Goal: Task Accomplishment & Management: Complete application form

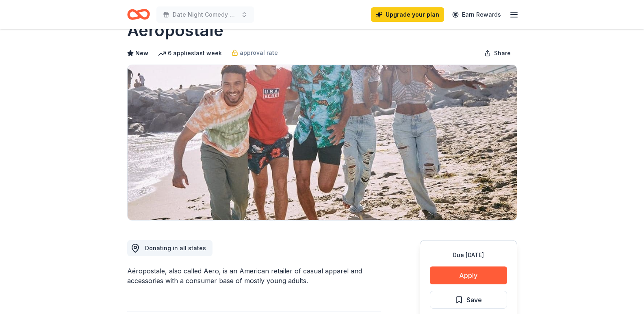
scroll to position [41, 0]
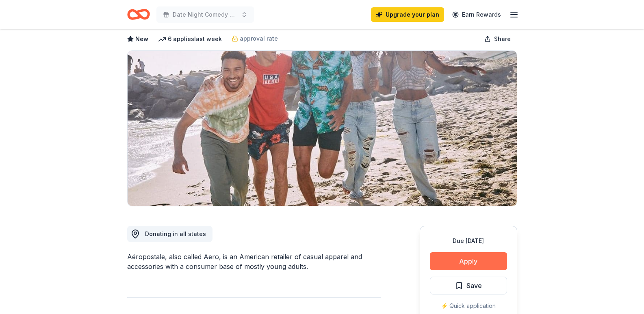
click at [472, 258] on button "Apply" at bounding box center [468, 261] width 77 height 18
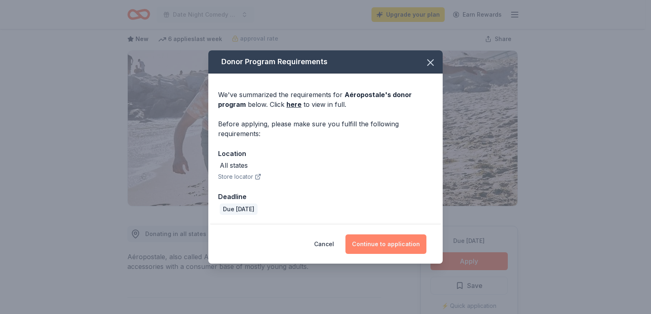
click at [381, 241] on button "Continue to application" at bounding box center [385, 245] width 81 height 20
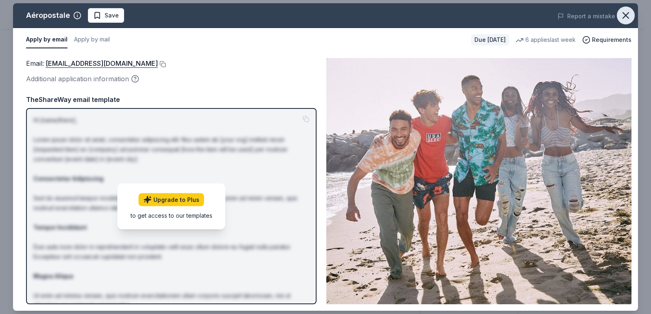
click at [627, 19] on icon "button" at bounding box center [625, 15] width 11 height 11
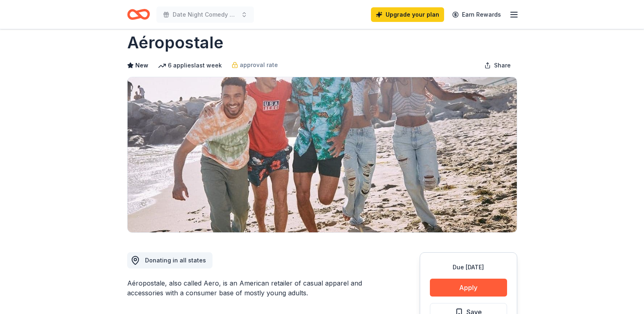
scroll to position [0, 0]
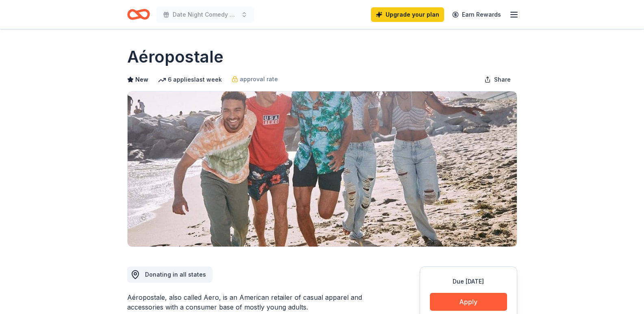
click at [138, 81] on span "New" at bounding box center [141, 80] width 13 height 10
click at [139, 15] on icon "Home" at bounding box center [142, 14] width 13 height 8
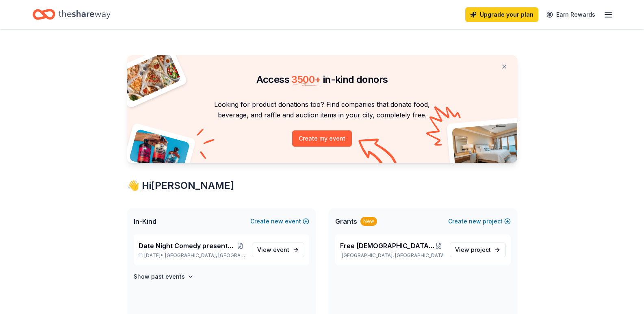
scroll to position [41, 0]
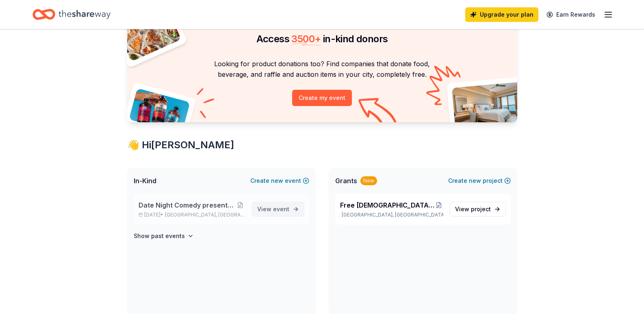
click at [280, 207] on span "event" at bounding box center [281, 209] width 16 height 7
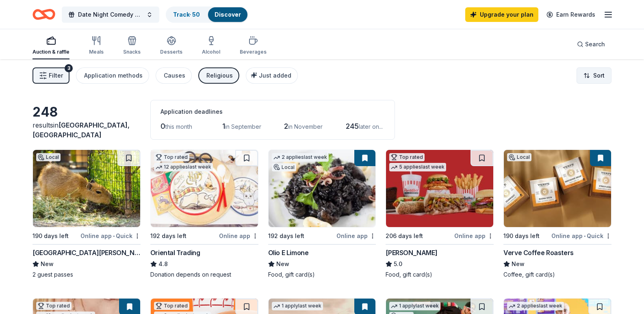
click at [600, 78] on html "Date Night Comedy presented by Storm Breakers Track · 50 Discover Upgrade your …" at bounding box center [322, 157] width 644 height 314
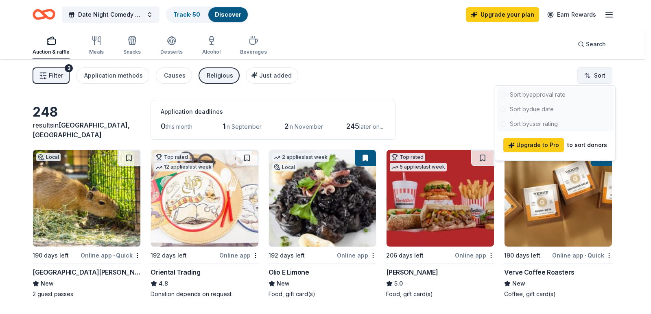
click at [600, 78] on html "Date Night Comedy presented by Storm Breakers Track · 50 Discover Upgrade your …" at bounding box center [325, 157] width 651 height 314
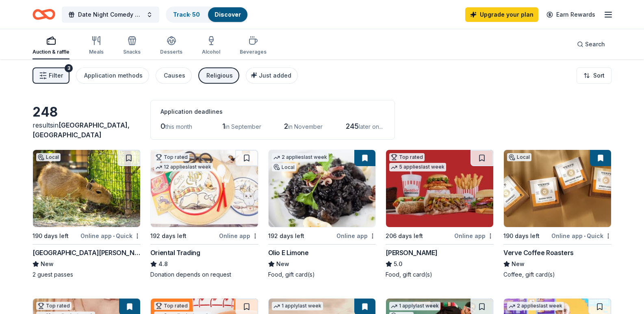
click at [268, 67] on div "Filter 3 Application methods Causes Religious Just added Sort" at bounding box center [322, 75] width 644 height 33
click at [271, 73] on span "Just added" at bounding box center [275, 75] width 33 height 7
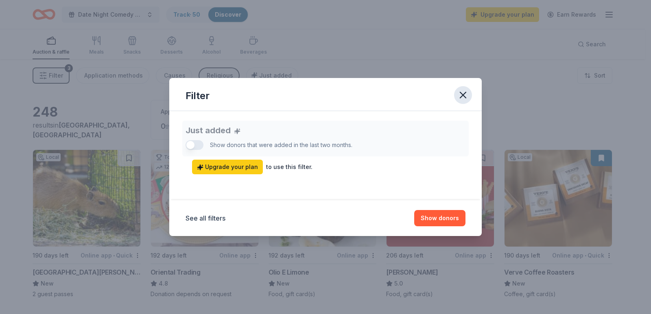
click at [458, 100] on icon "button" at bounding box center [462, 94] width 11 height 11
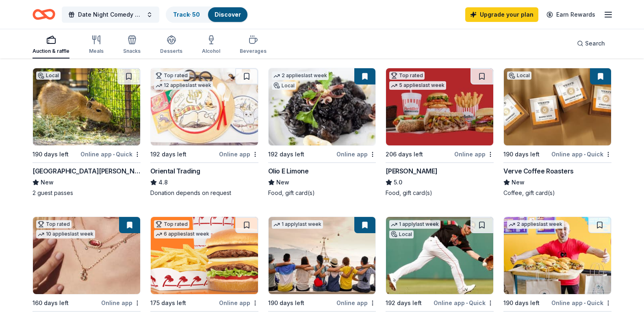
scroll to position [81, 0]
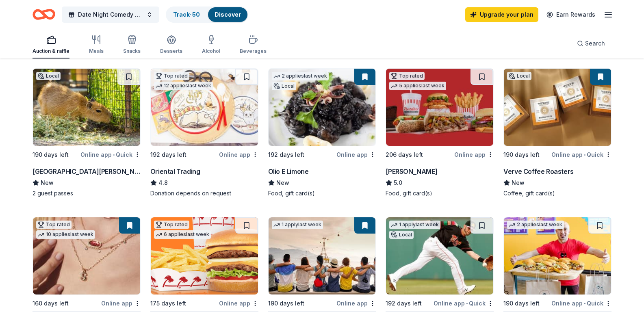
click at [370, 76] on button at bounding box center [365, 77] width 21 height 16
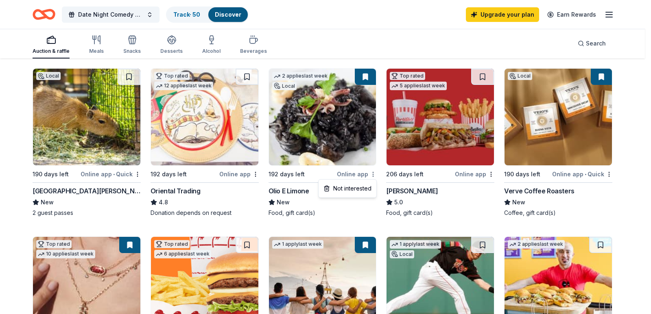
click at [374, 175] on html "Date Night Comedy presented by Storm Breakers Track · 50 Discover Upgrade your …" at bounding box center [325, 76] width 651 height 314
click at [339, 128] on html "Date Night Comedy presented by Storm Breakers Track · 50 Discover Upgrade your …" at bounding box center [325, 76] width 651 height 314
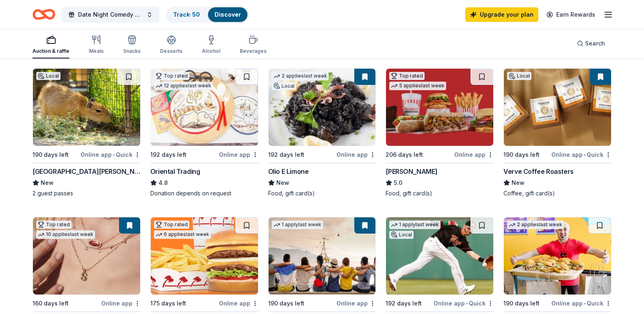
click at [339, 128] on img at bounding box center [322, 107] width 107 height 77
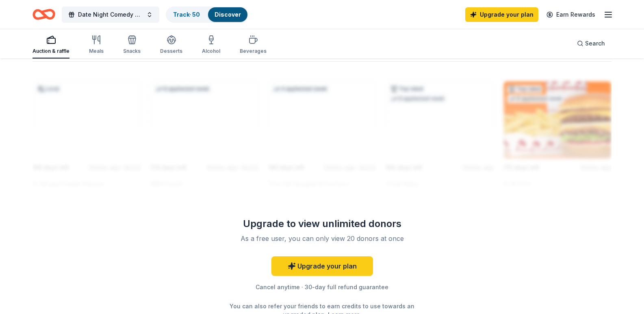
scroll to position [569, 0]
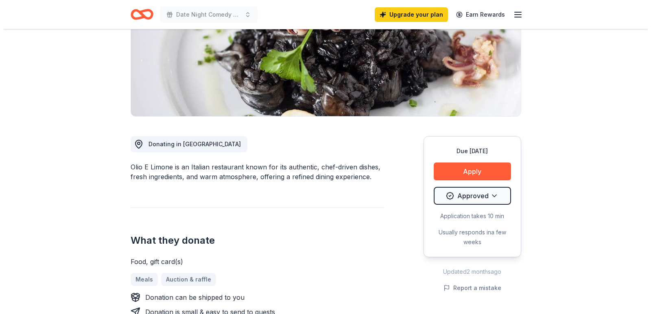
scroll to position [163, 0]
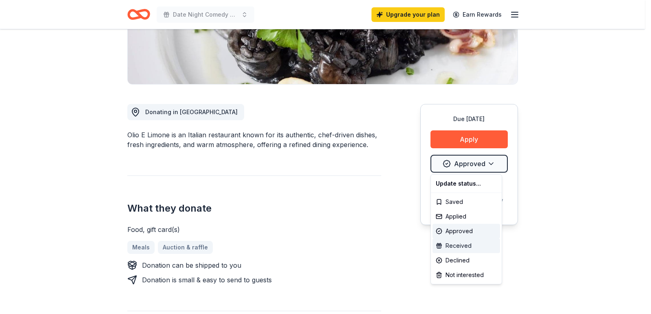
click at [461, 246] on div "Received" at bounding box center [465, 246] width 67 height 15
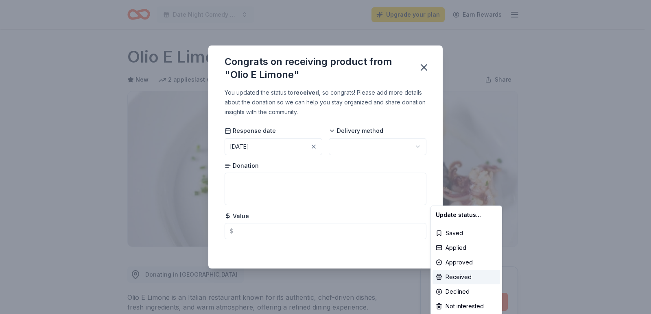
click at [393, 145] on html "Date Night Comedy presented by Storm Breakers Upgrade your plan Earn Rewards Du…" at bounding box center [325, 157] width 651 height 314
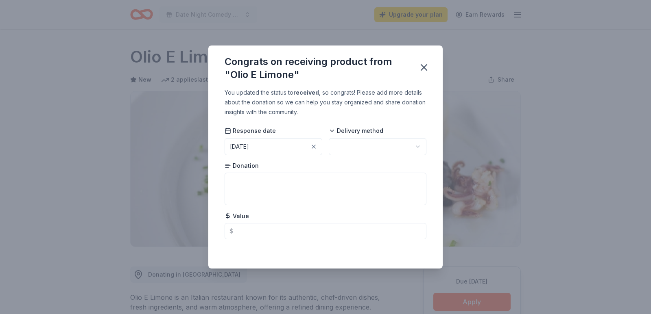
click at [416, 148] on html "Date Night Comedy presented by Storm Breakers Upgrade your plan Earn Rewards Du…" at bounding box center [325, 157] width 651 height 314
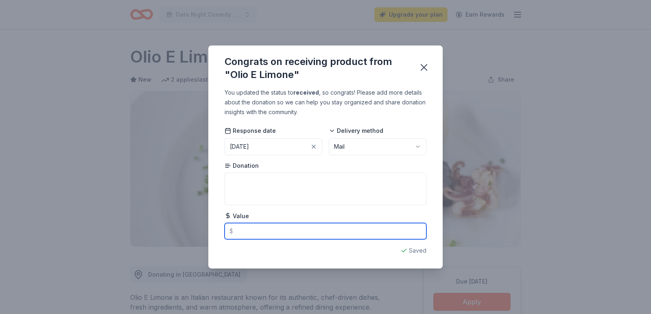
click at [275, 227] on input "text" at bounding box center [325, 231] width 202 height 16
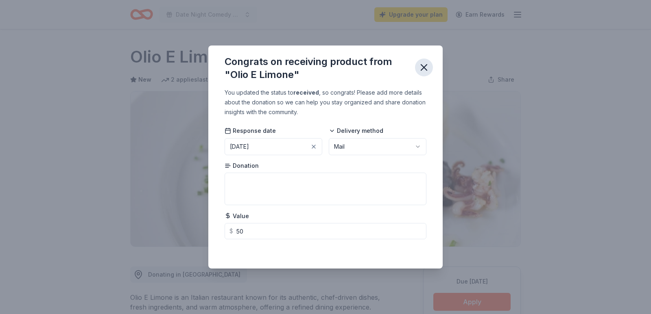
type input "50.00"
click at [424, 70] on icon "button" at bounding box center [423, 67] width 11 height 11
